Goal: Communication & Community: Connect with others

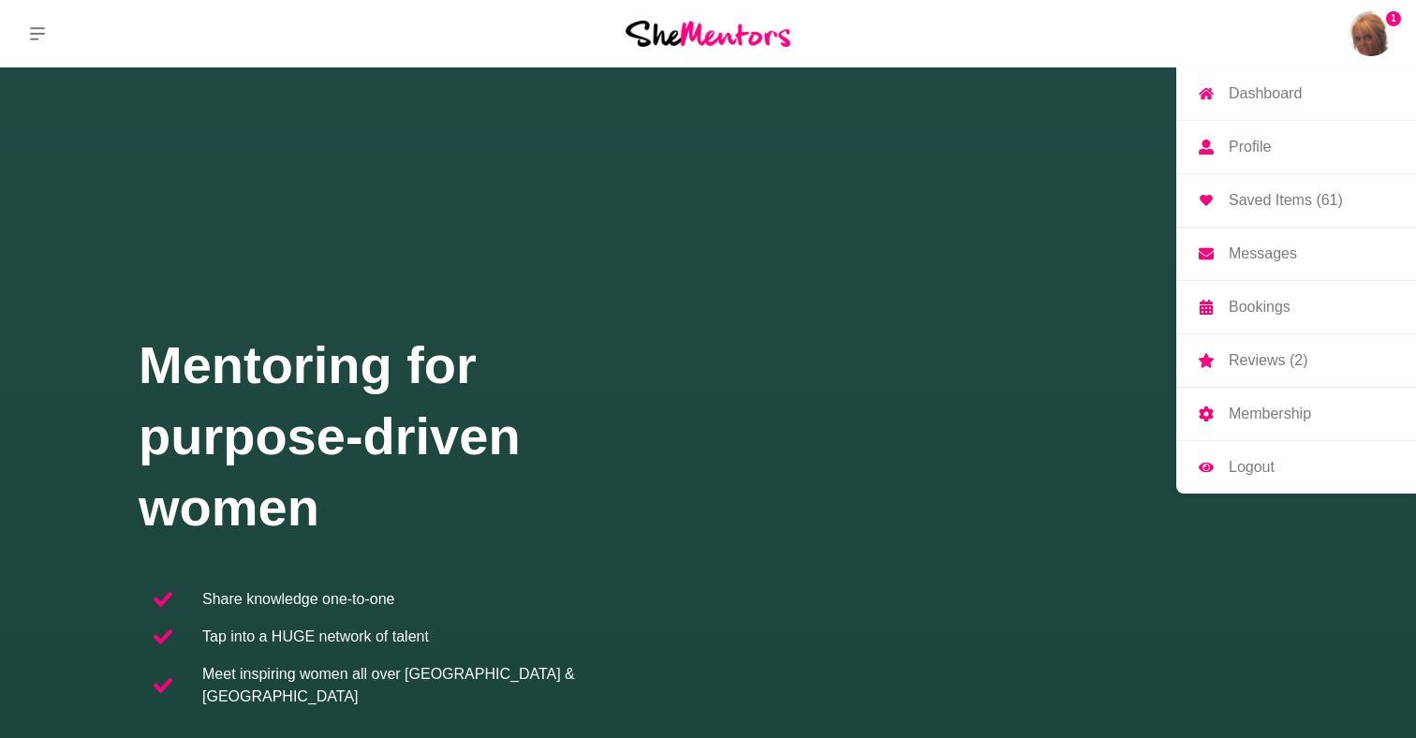
click at [1272, 251] on p "Messages" at bounding box center [1263, 253] width 68 height 15
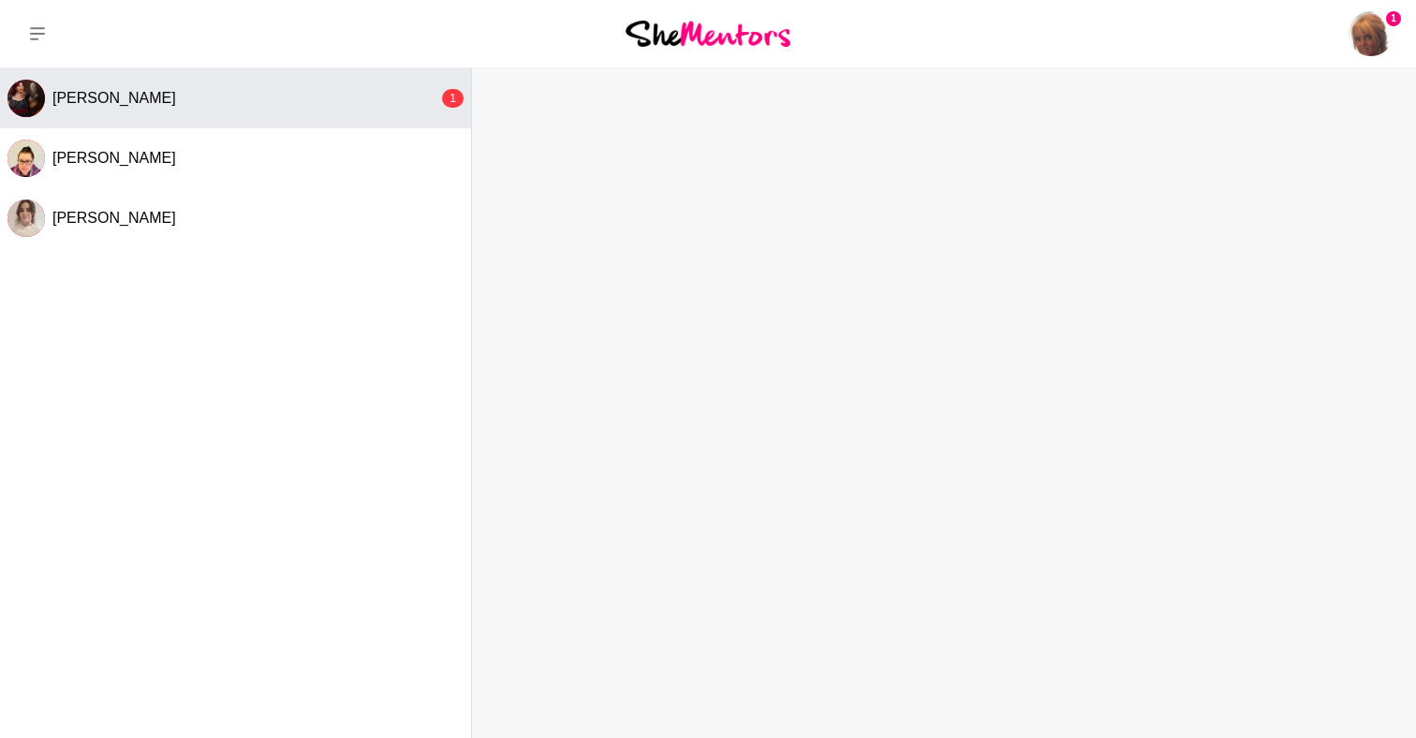
click at [331, 115] on button "[PERSON_NAME] 1" at bounding box center [235, 98] width 471 height 60
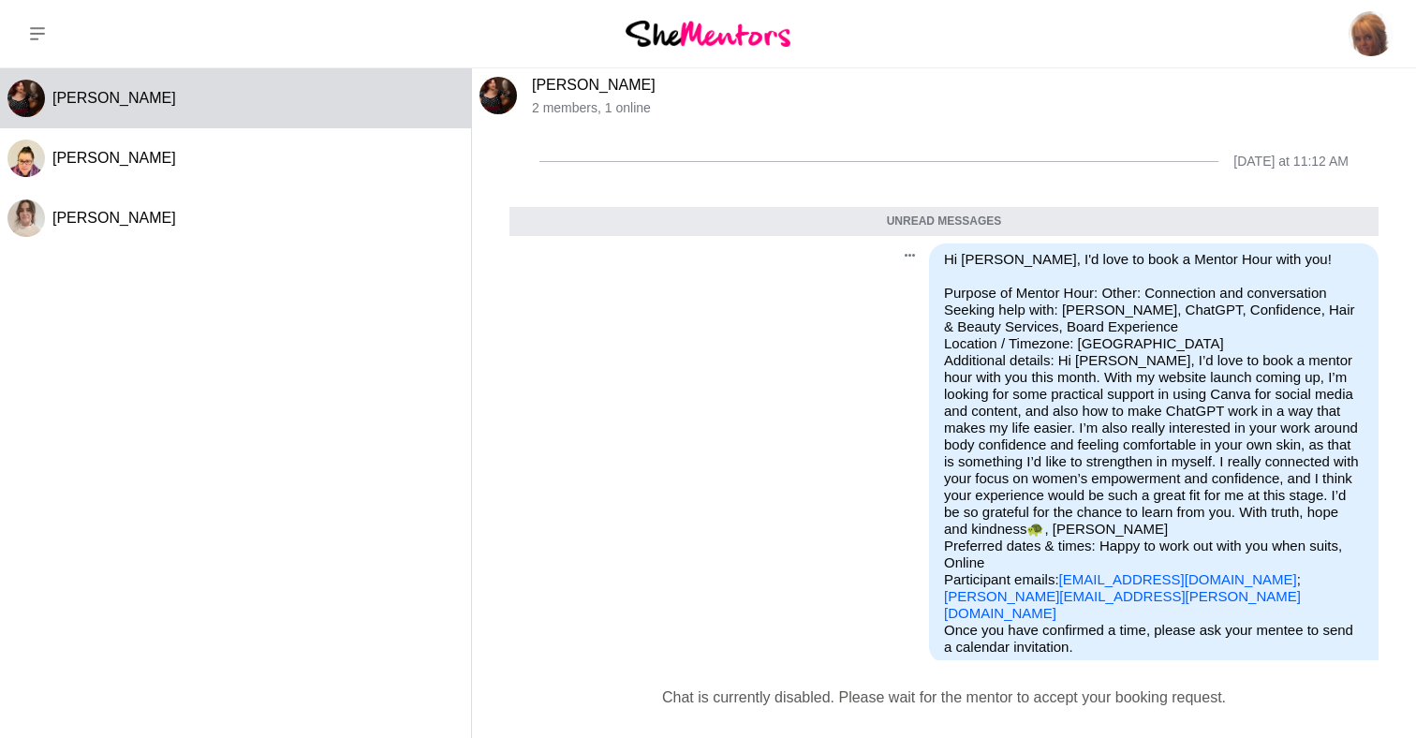
scroll to position [111, 0]
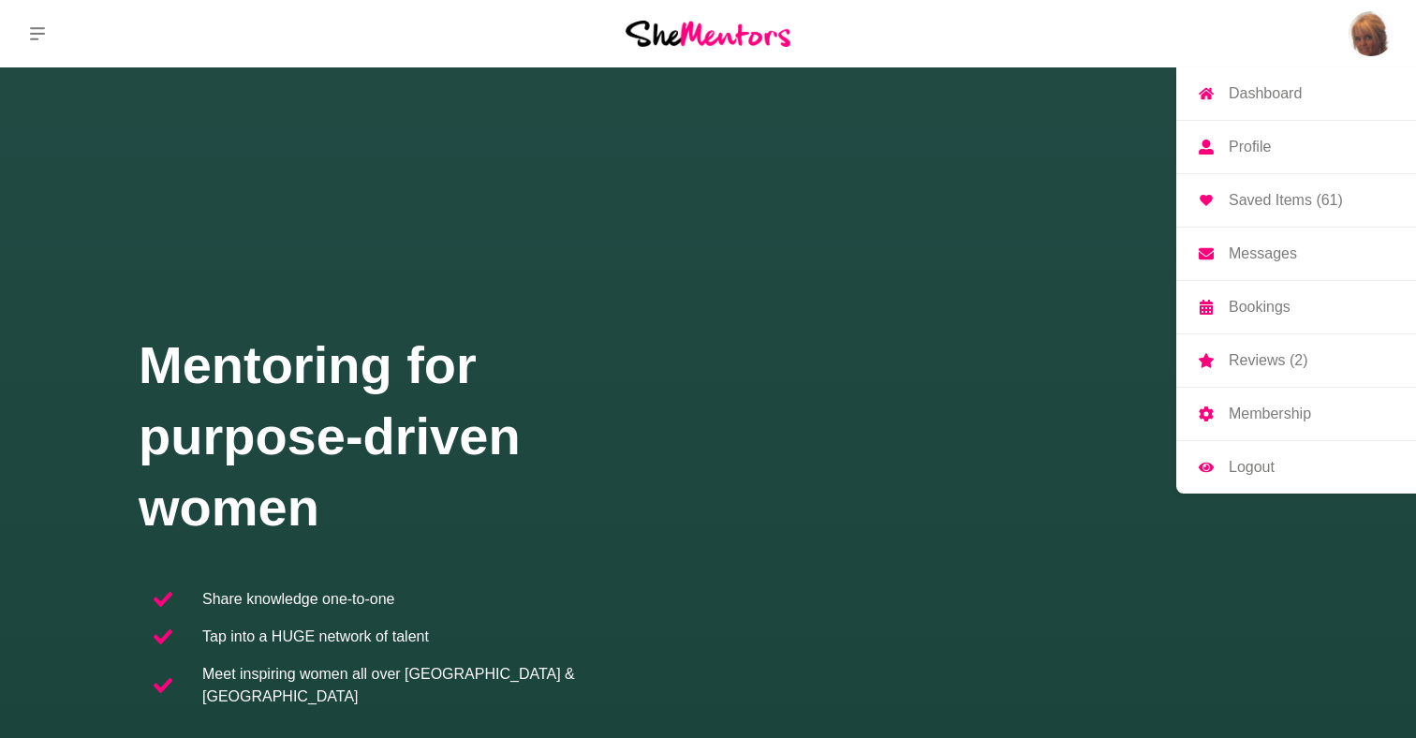
click at [1283, 251] on p "Messages" at bounding box center [1263, 253] width 68 height 15
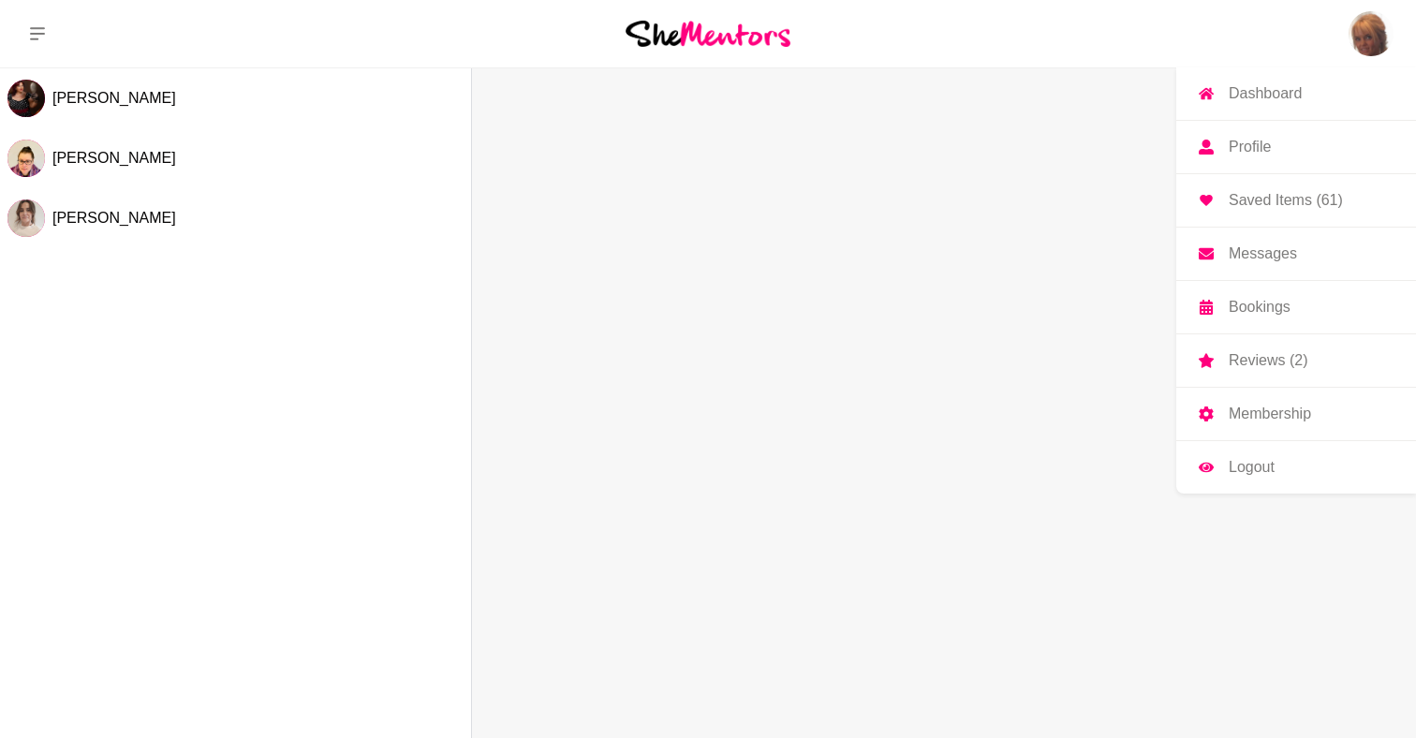
click at [1257, 360] on p "Reviews (2)" at bounding box center [1268, 360] width 79 height 15
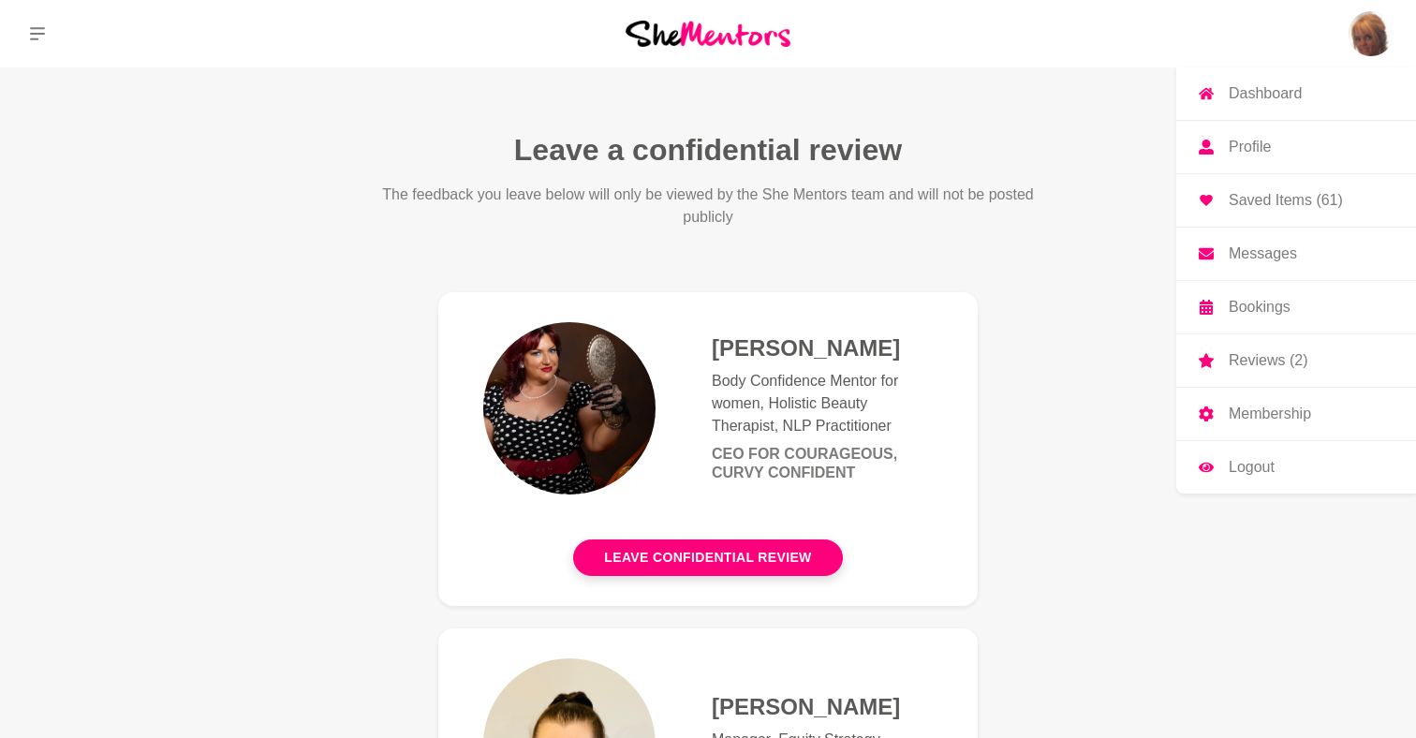
click at [1268, 252] on p "Messages" at bounding box center [1263, 253] width 68 height 15
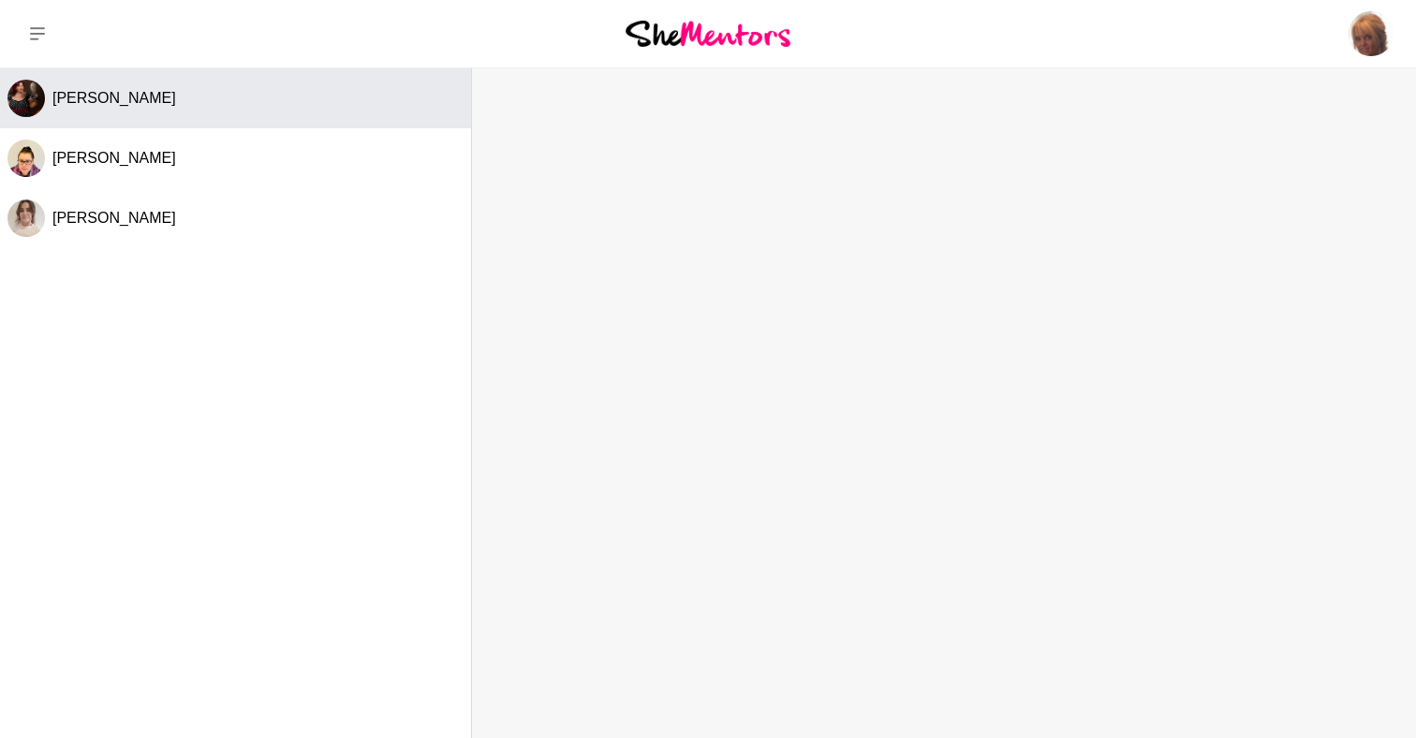
click at [182, 97] on div "[PERSON_NAME]" at bounding box center [257, 98] width 411 height 19
